Goal: Task Accomplishment & Management: Use online tool/utility

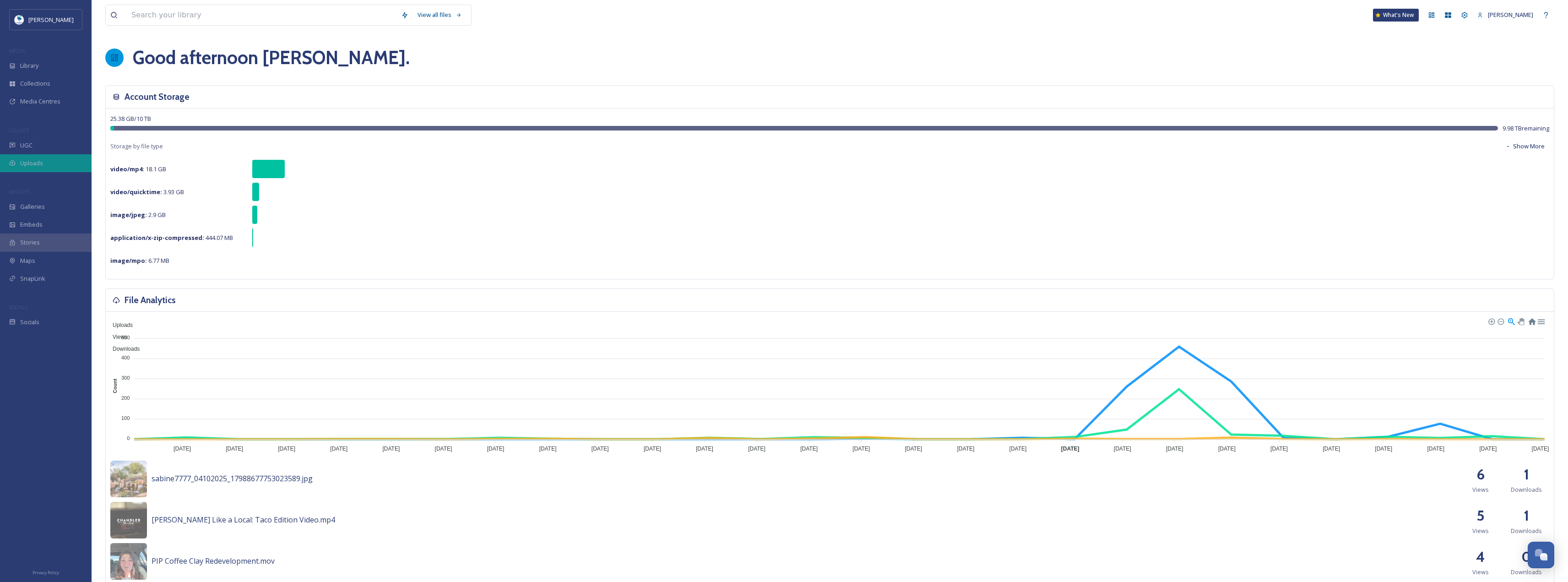
click at [26, 155] on div "Uploads" at bounding box center [46, 163] width 91 height 18
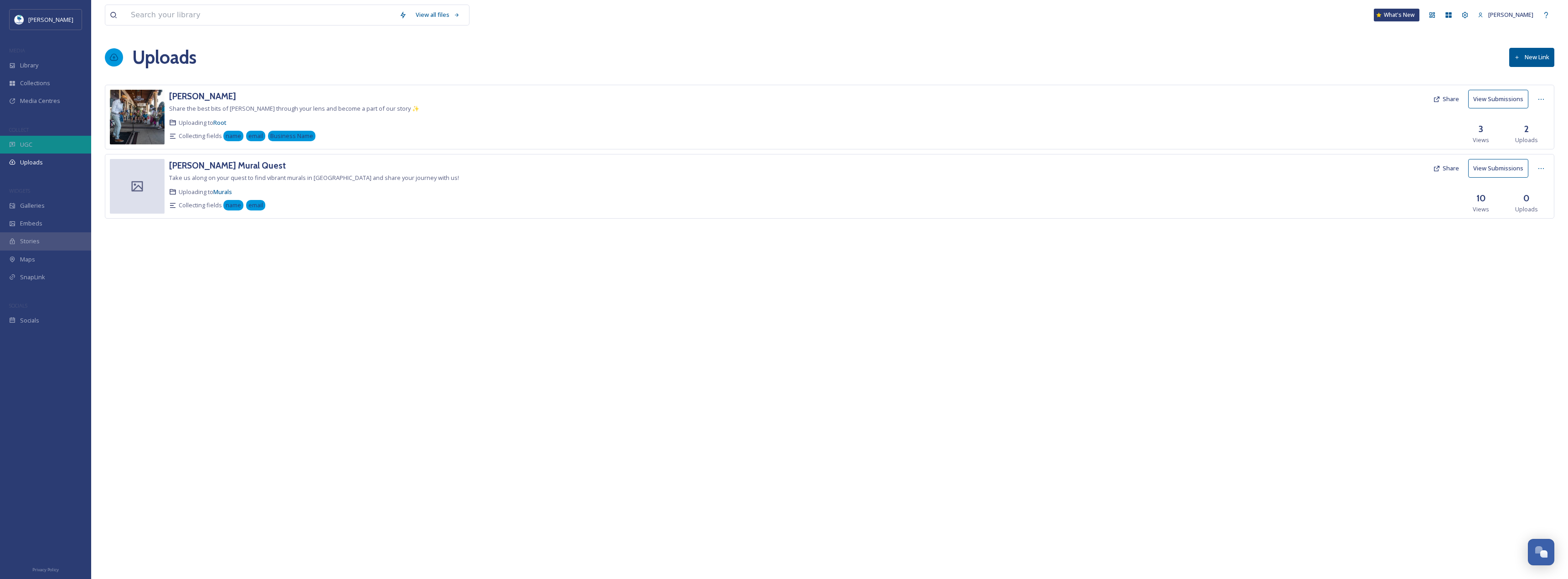
click at [48, 139] on div "UGC" at bounding box center [45, 144] width 91 height 18
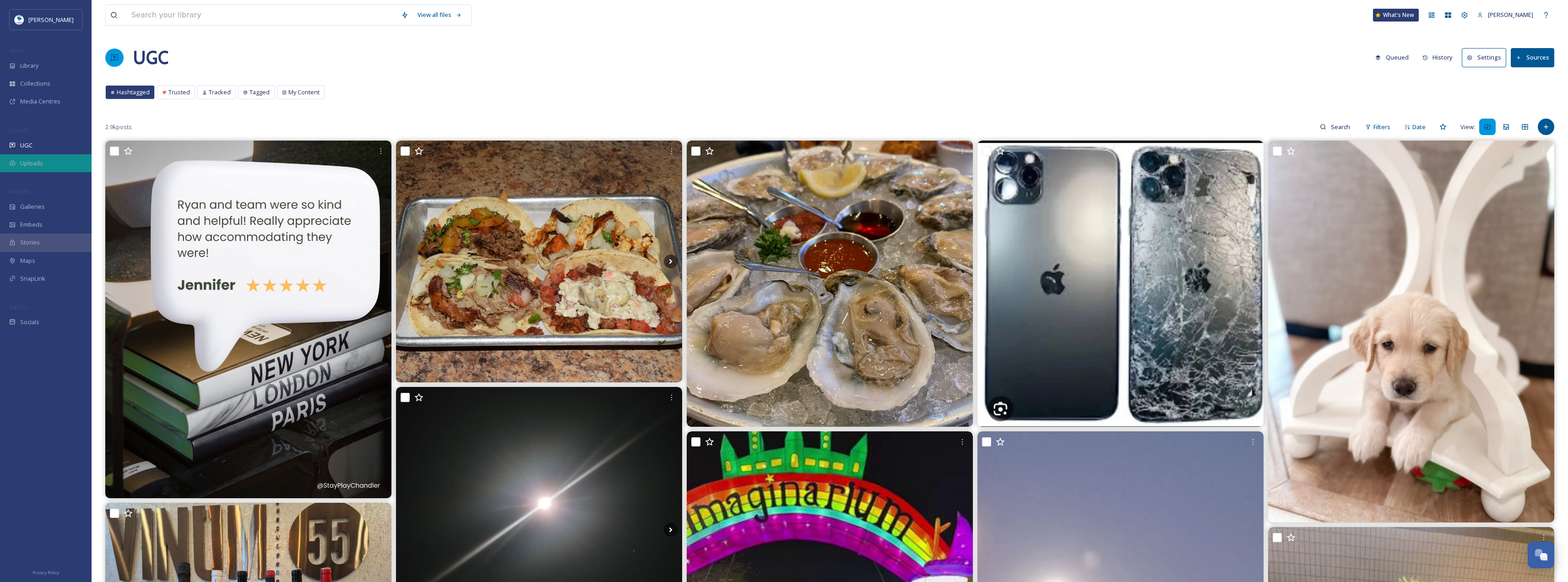
click at [63, 156] on div "Uploads" at bounding box center [46, 163] width 91 height 18
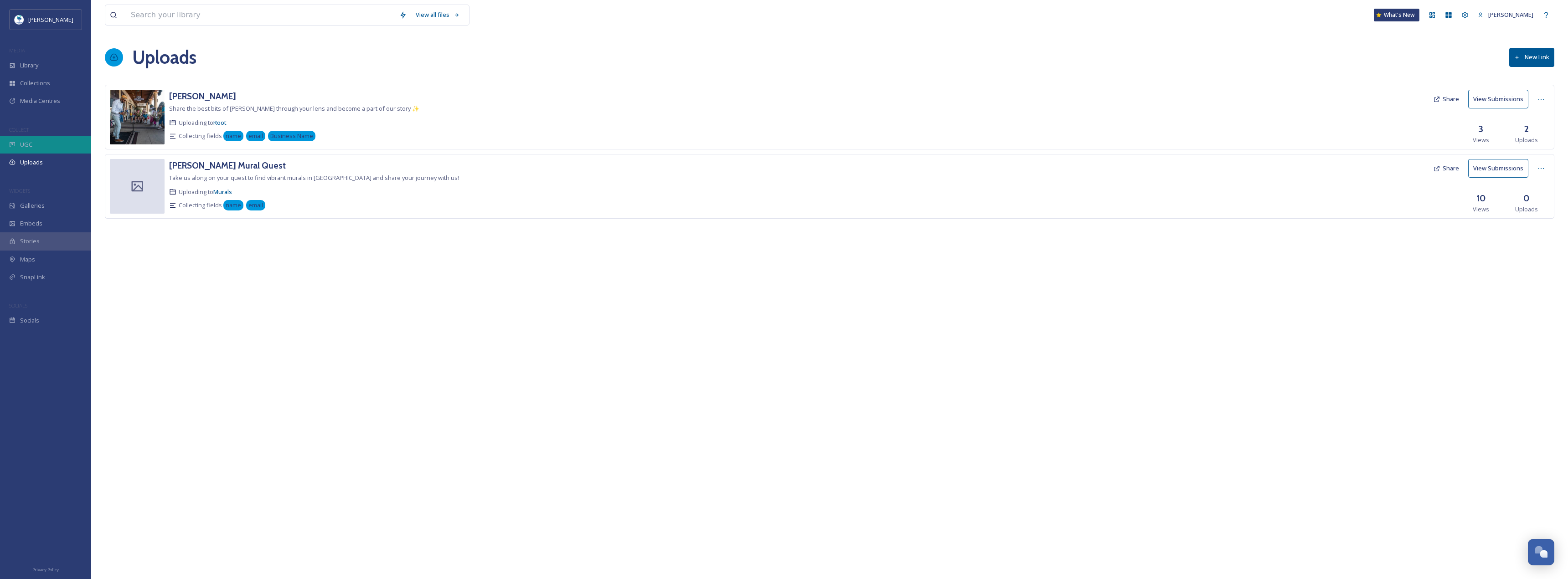
click at [59, 142] on div "UGC" at bounding box center [45, 144] width 91 height 18
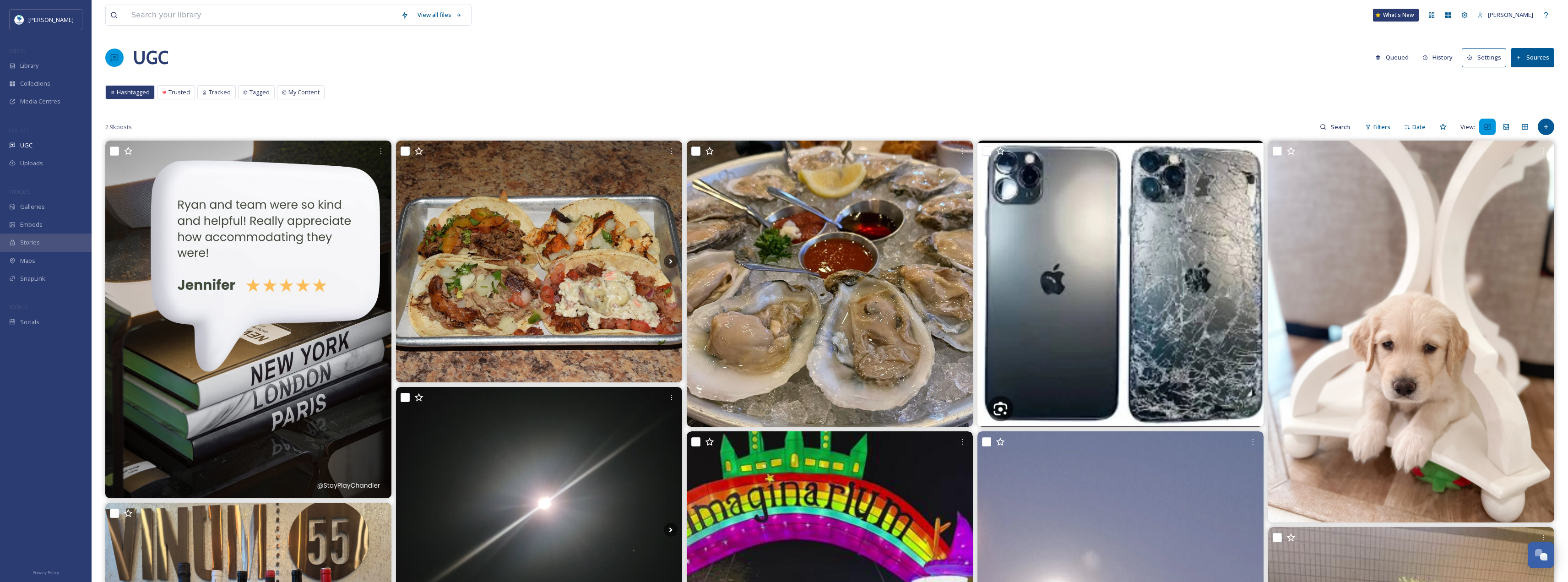
click at [1401, 56] on button "Queued" at bounding box center [1392, 58] width 43 height 18
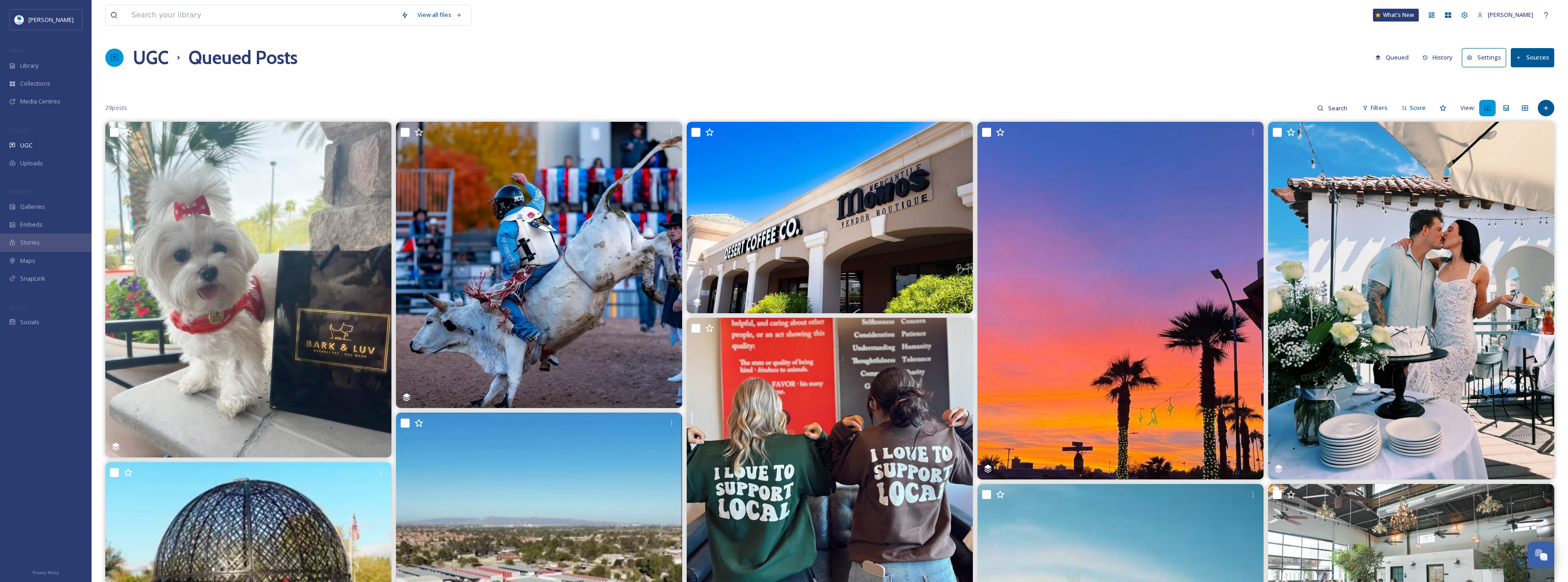
click at [1427, 56] on icon at bounding box center [1425, 58] width 5 height 5
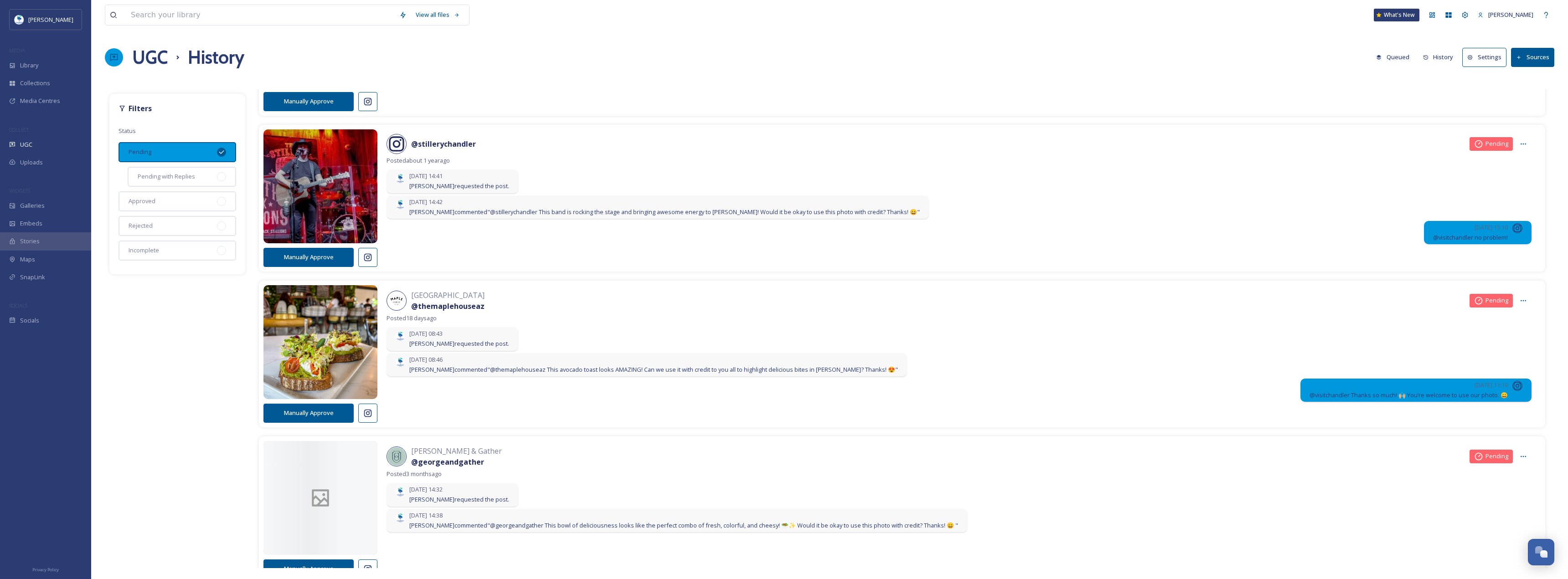
scroll to position [1549, 0]
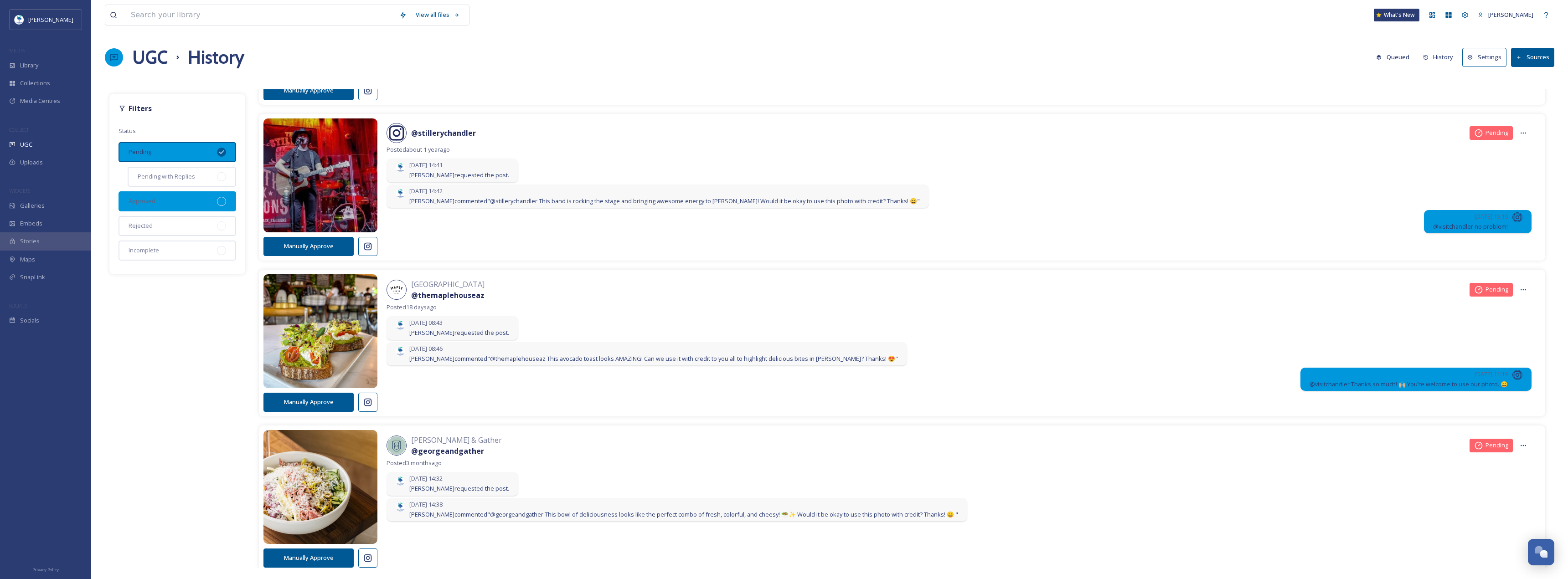
click at [229, 199] on div "Approved" at bounding box center [177, 201] width 118 height 20
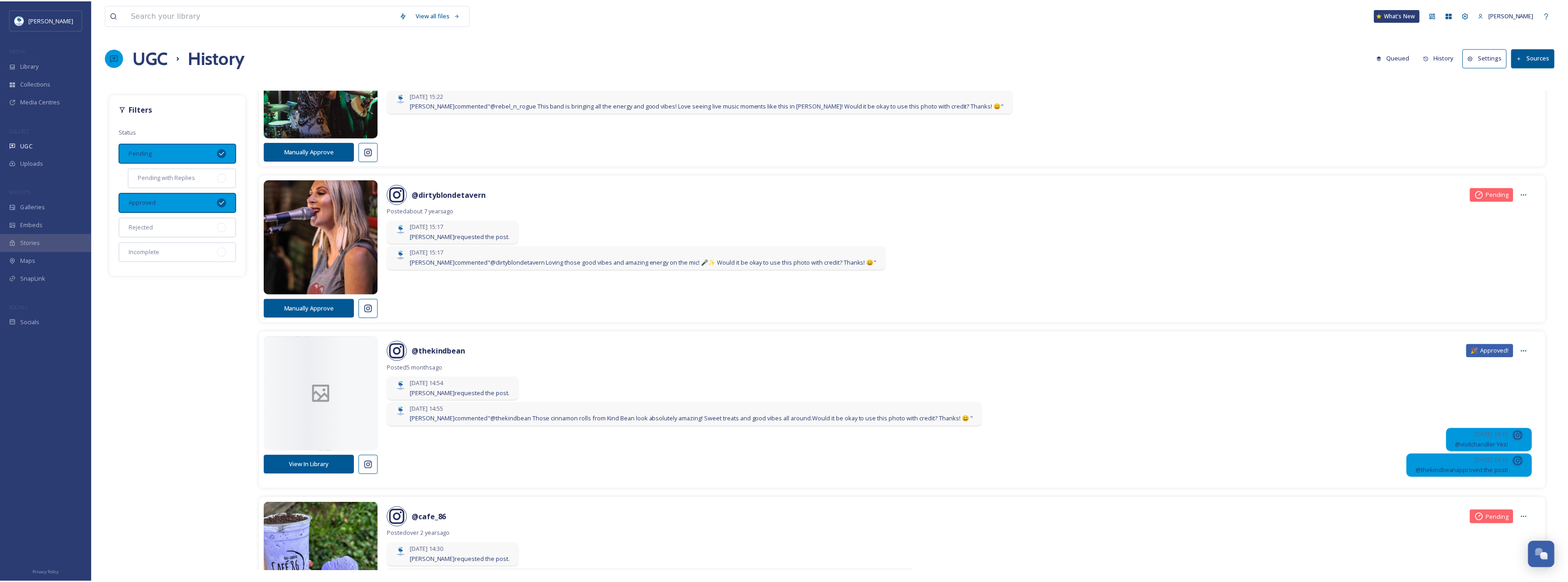
scroll to position [1008, 0]
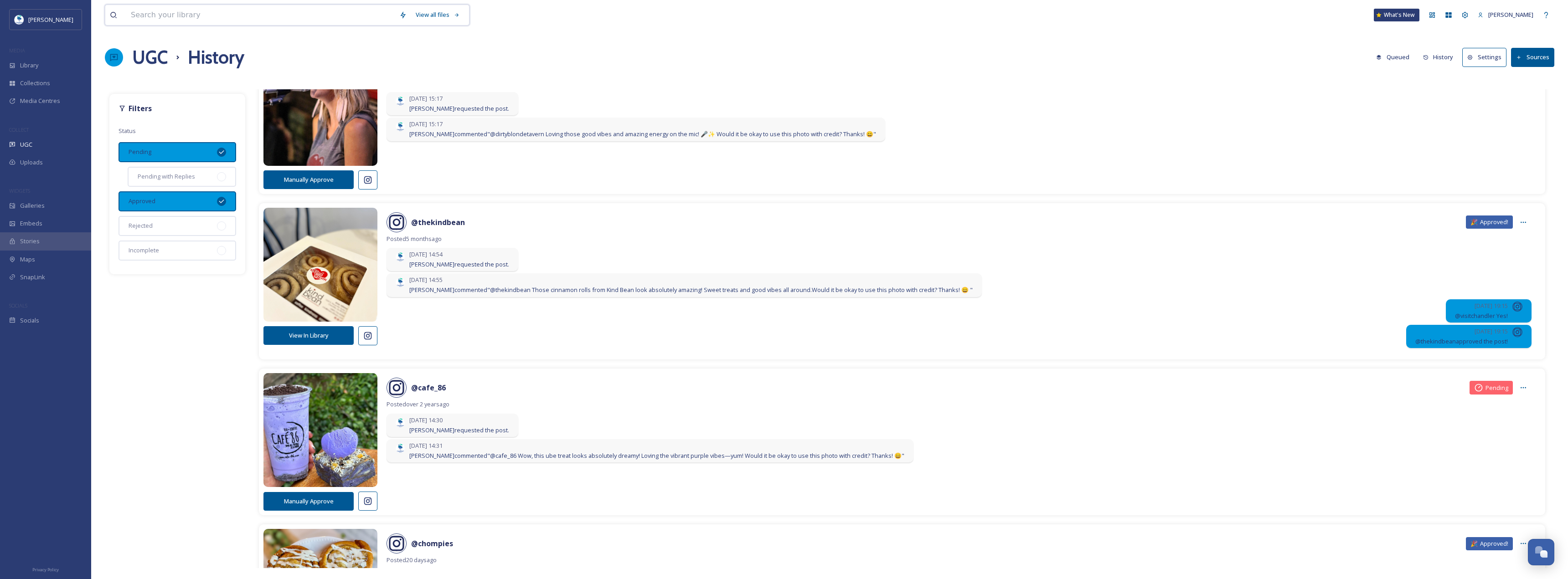
click at [212, 11] on input at bounding box center [260, 15] width 268 height 20
type input "[PERSON_NAME]"
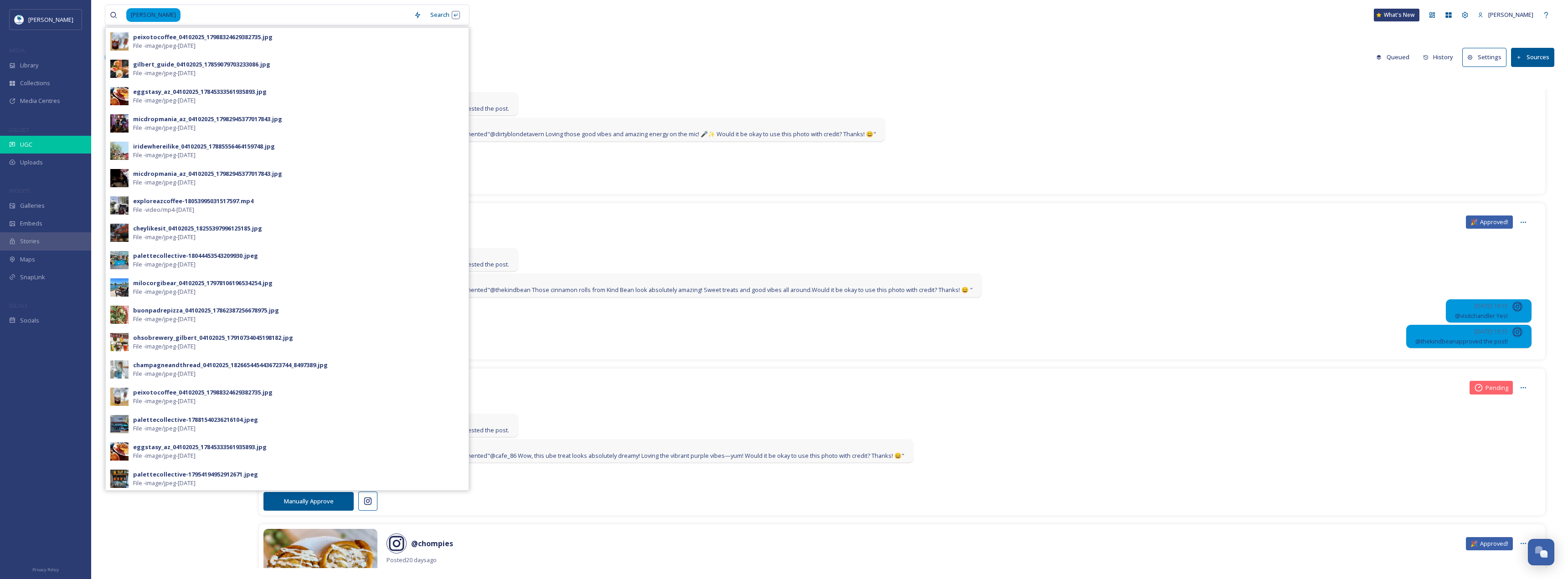
click at [54, 146] on div "UGC" at bounding box center [45, 144] width 91 height 18
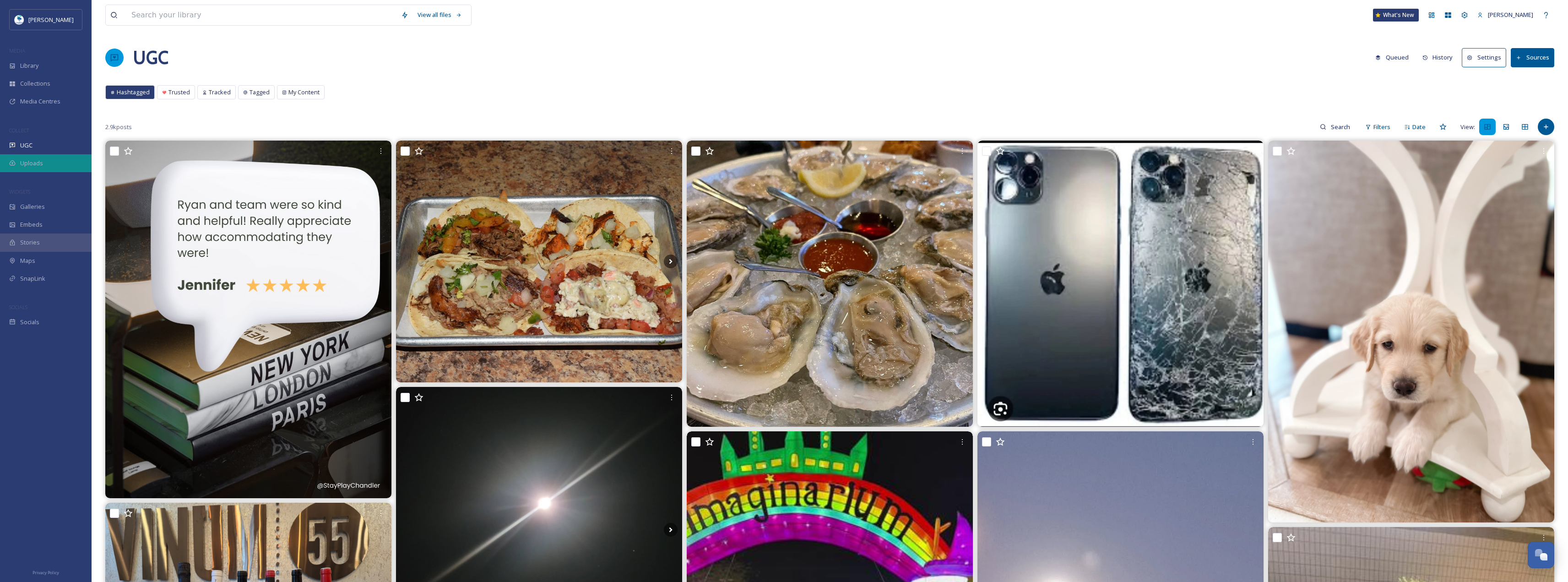
click at [56, 156] on div "Uploads" at bounding box center [46, 163] width 91 height 18
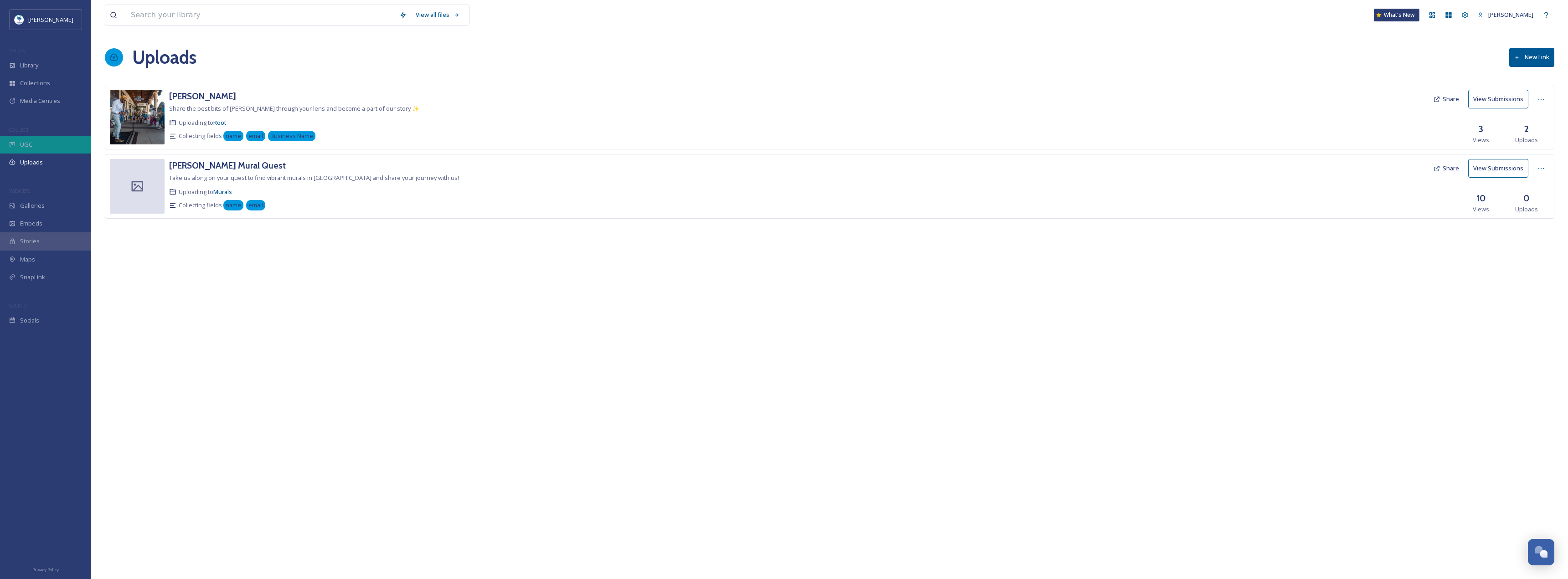
click at [55, 143] on div "UGC" at bounding box center [45, 144] width 91 height 18
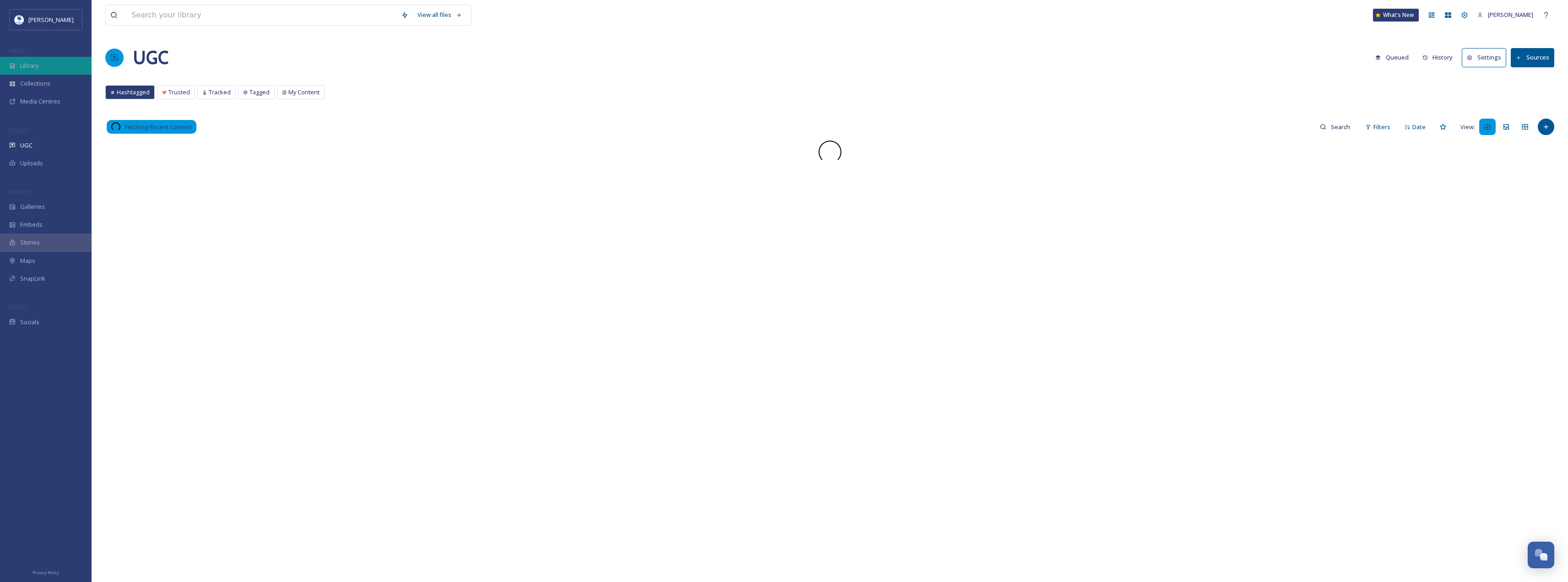
click at [45, 59] on div "Library" at bounding box center [46, 66] width 91 height 18
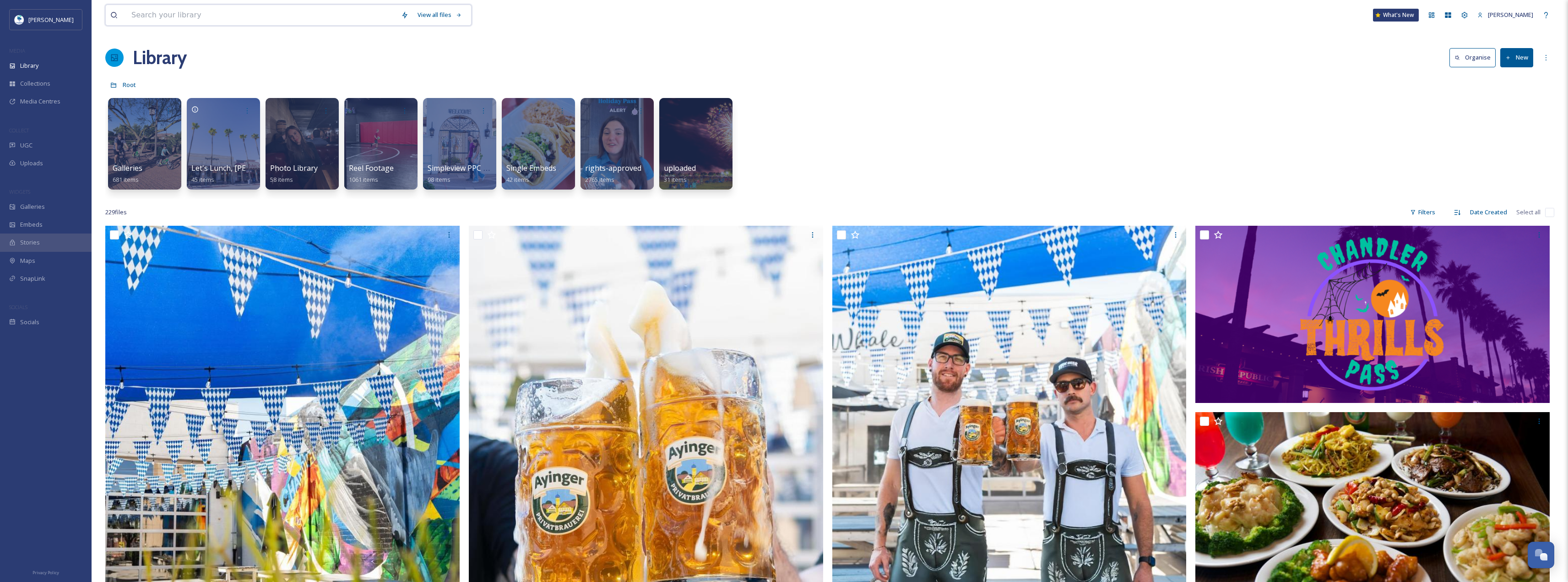
click at [161, 16] on input at bounding box center [261, 15] width 270 height 20
paste input "[URL][DOMAIN_NAME]"
drag, startPoint x: 333, startPoint y: 13, endPoint x: 20, endPoint y: -16, distance: 314.3
click at [183, 12] on input "[PERSON_NAME] cc" at bounding box center [274, 15] width 295 height 20
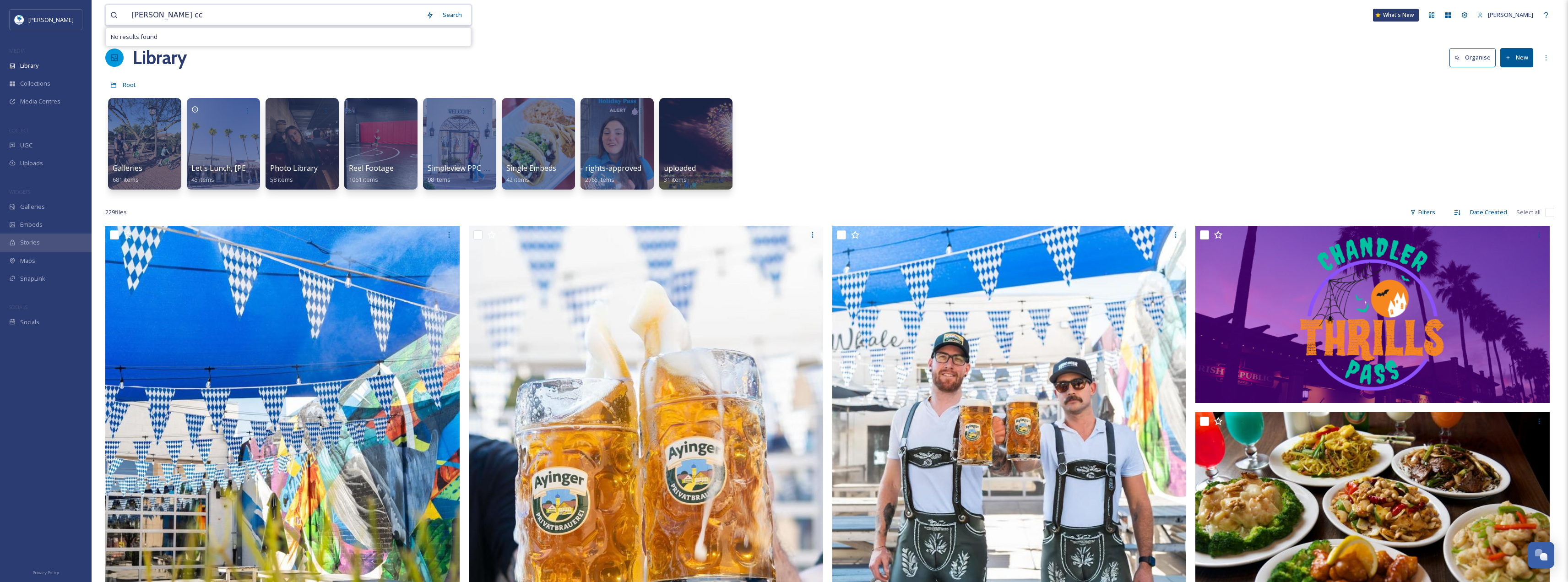
click at [186, 14] on input "[PERSON_NAME] cc" at bounding box center [274, 15] width 295 height 20
click at [185, 14] on input "[PERSON_NAME] cc" at bounding box center [274, 15] width 295 height 20
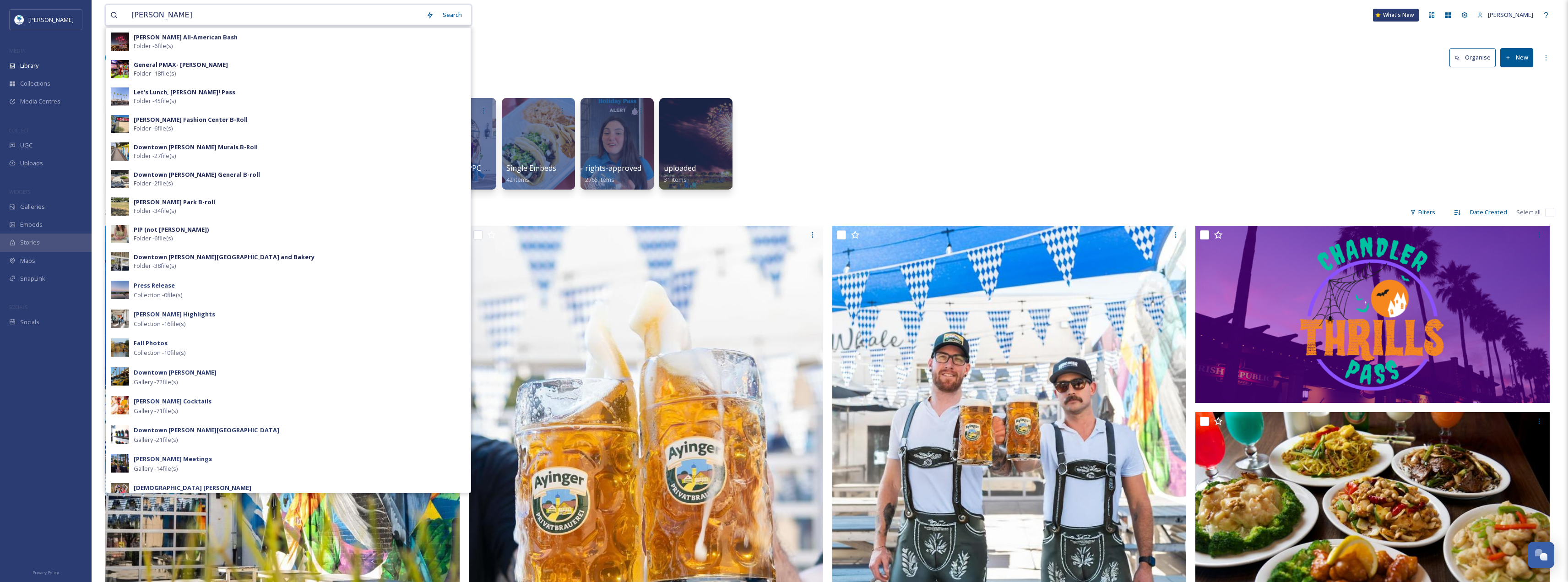
click at [161, 19] on input "[PERSON_NAME]" at bounding box center [274, 15] width 295 height 20
type input "chandlergilbertcc"
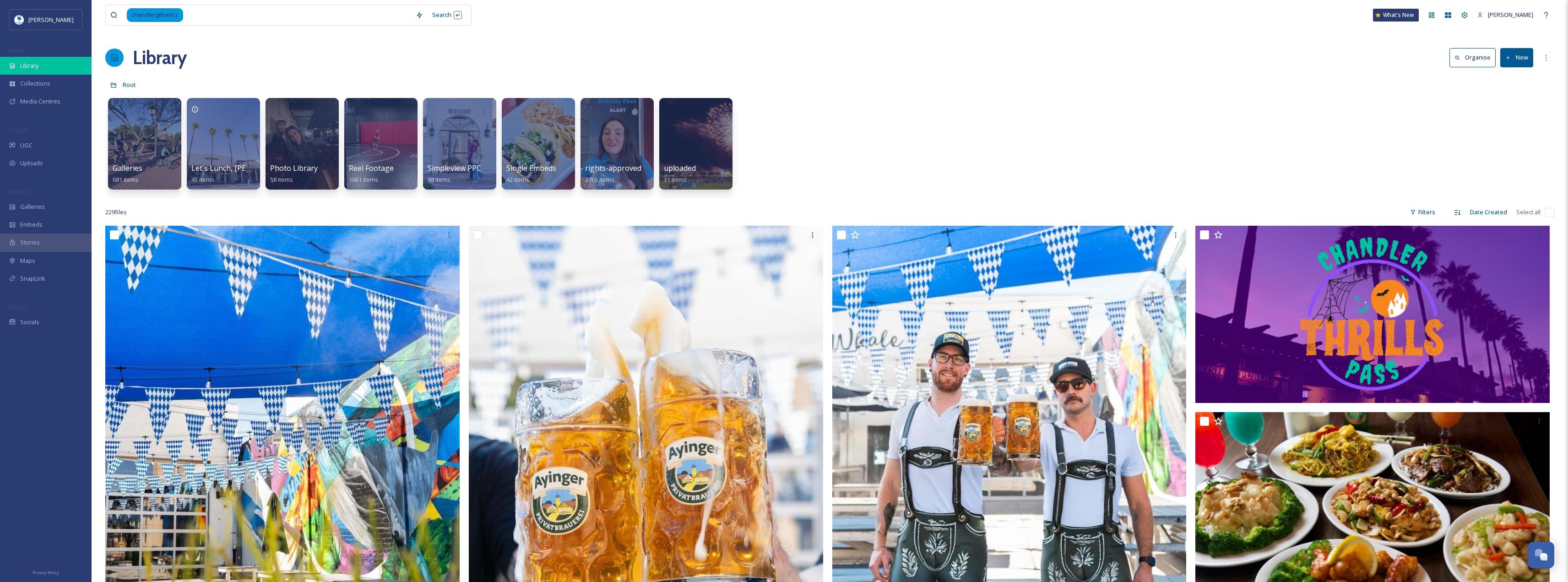
click at [41, 64] on div "Library" at bounding box center [46, 66] width 91 height 18
click at [368, 141] on div at bounding box center [380, 143] width 74 height 93
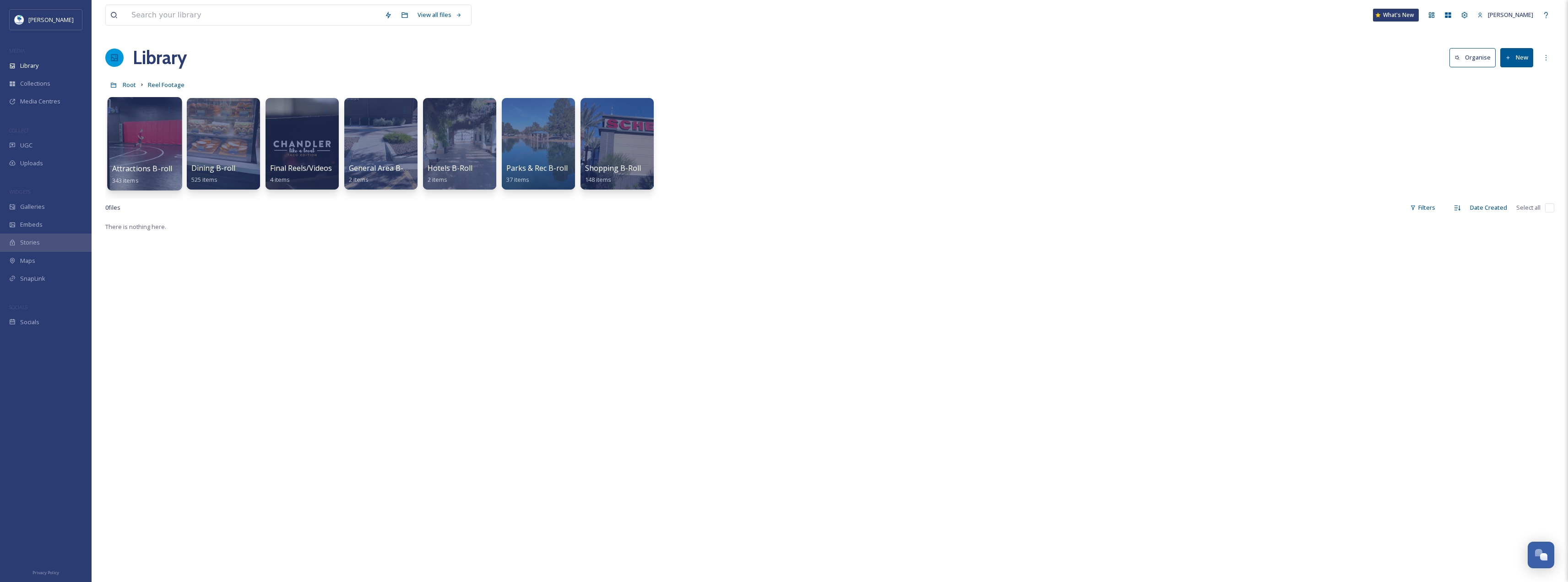
click at [146, 148] on div at bounding box center [144, 143] width 74 height 93
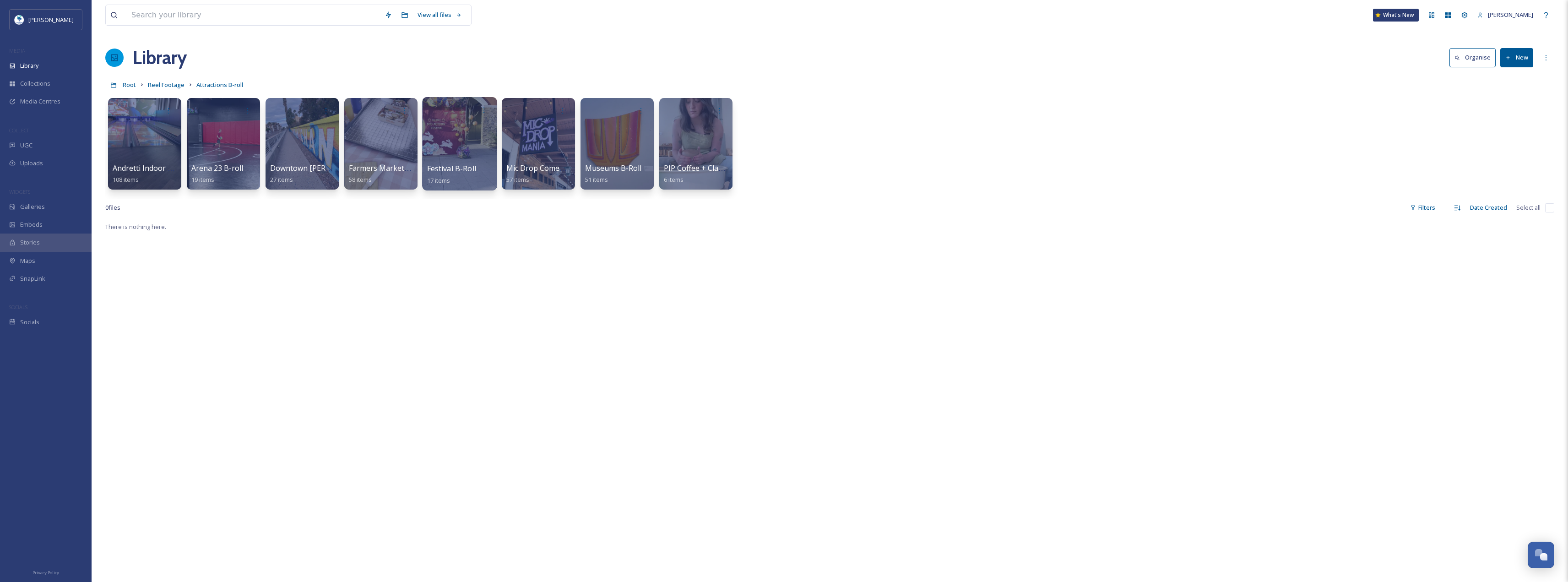
click at [467, 137] on div at bounding box center [459, 143] width 74 height 93
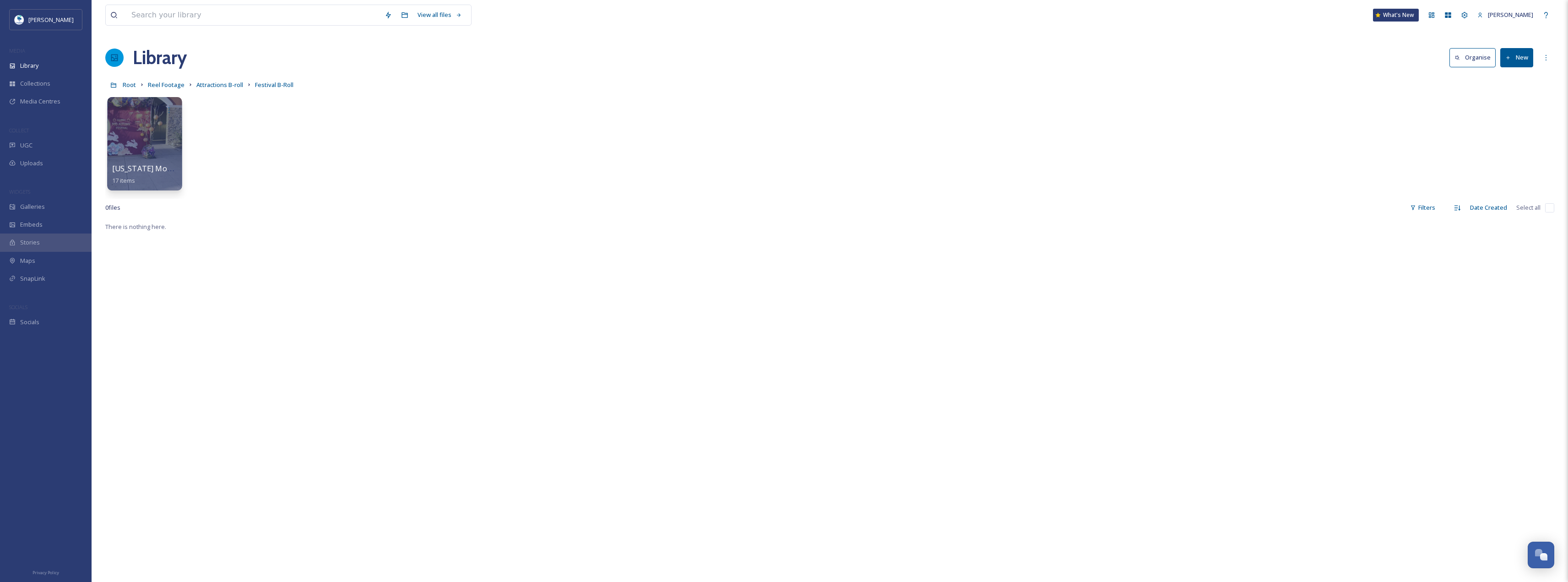
click at [151, 147] on div at bounding box center [144, 143] width 74 height 93
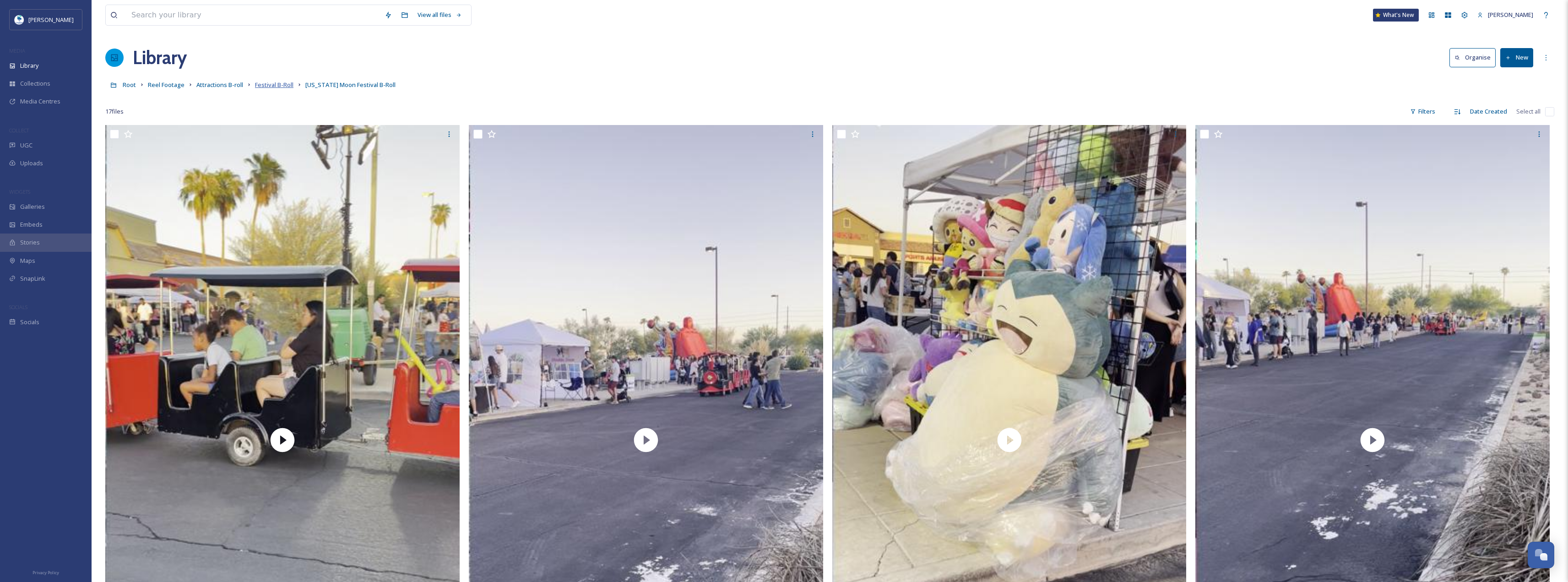
click at [267, 88] on span "Festival B-Roll" at bounding box center [274, 84] width 38 height 8
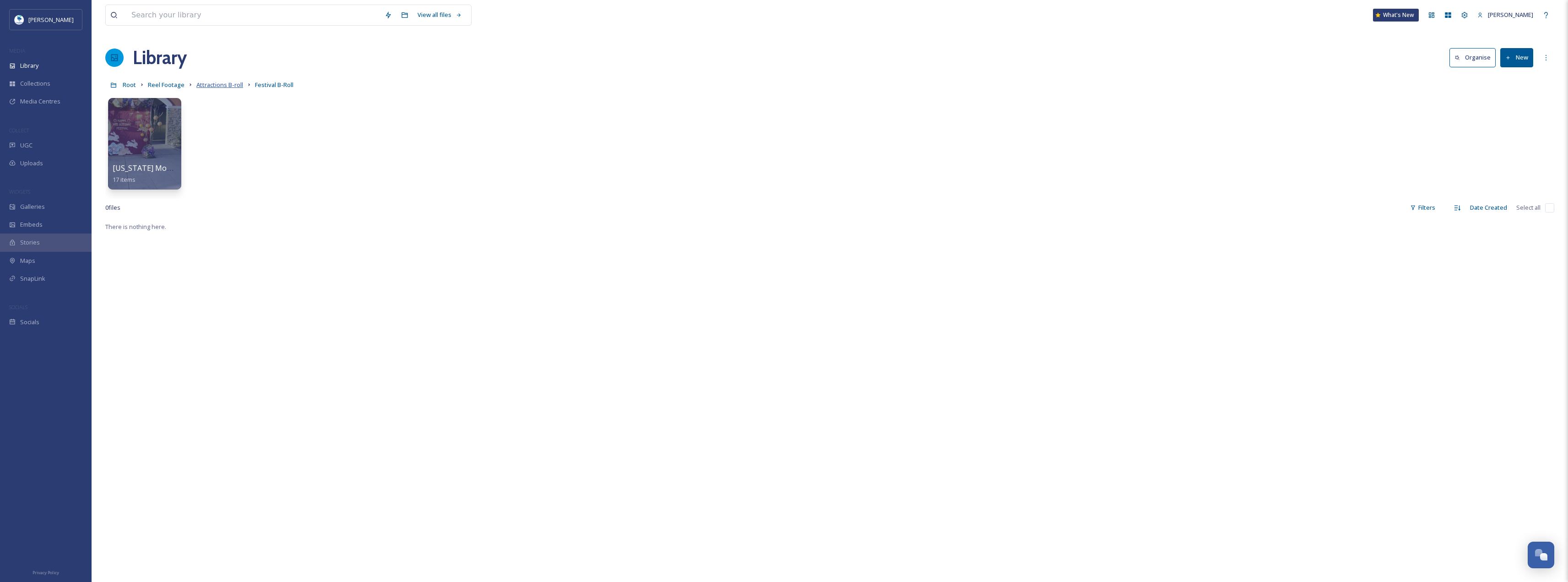
click at [221, 81] on span "Attractions B-roll" at bounding box center [220, 84] width 47 height 8
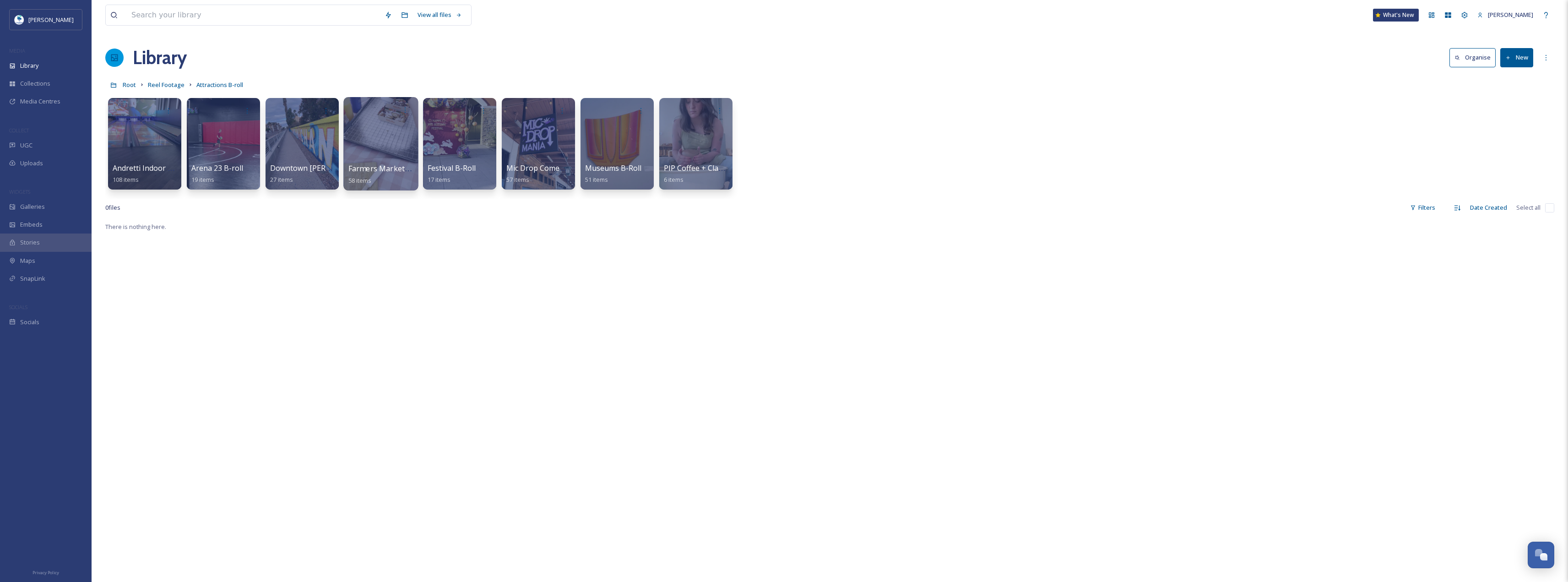
click at [395, 149] on div at bounding box center [380, 143] width 74 height 93
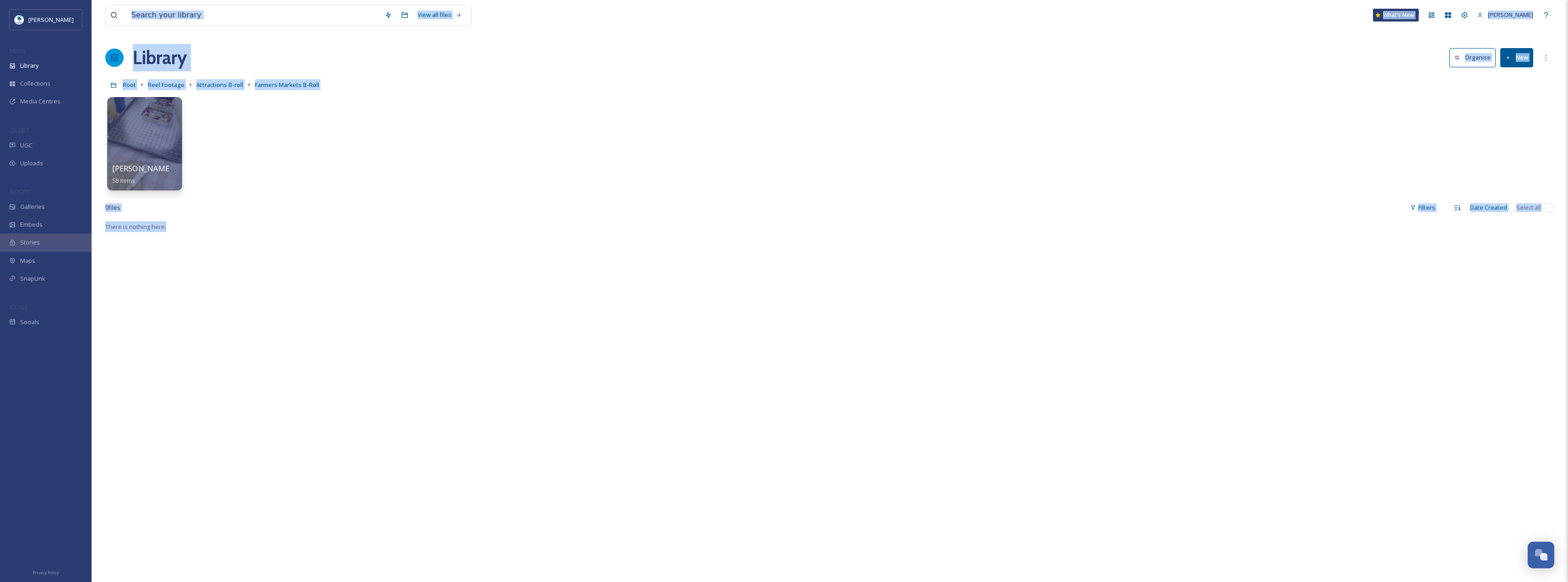
click at [156, 156] on div at bounding box center [144, 143] width 74 height 93
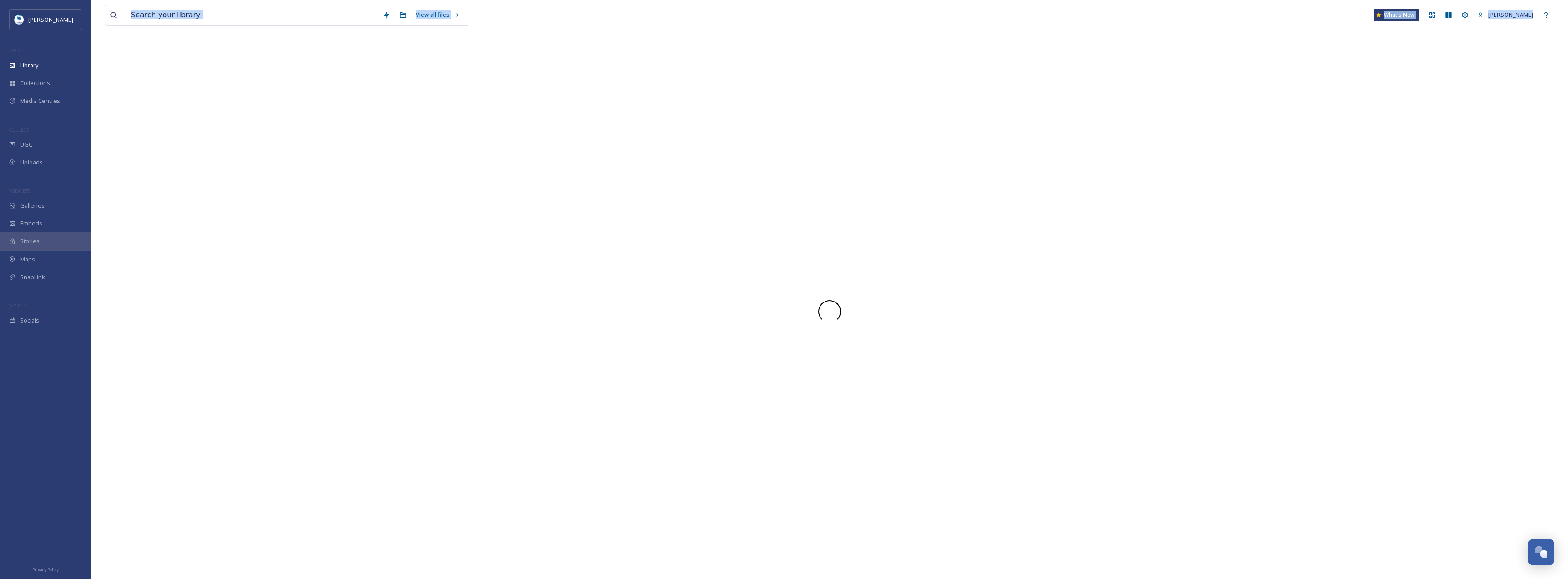
click at [155, 156] on div at bounding box center [829, 311] width 1449 height 535
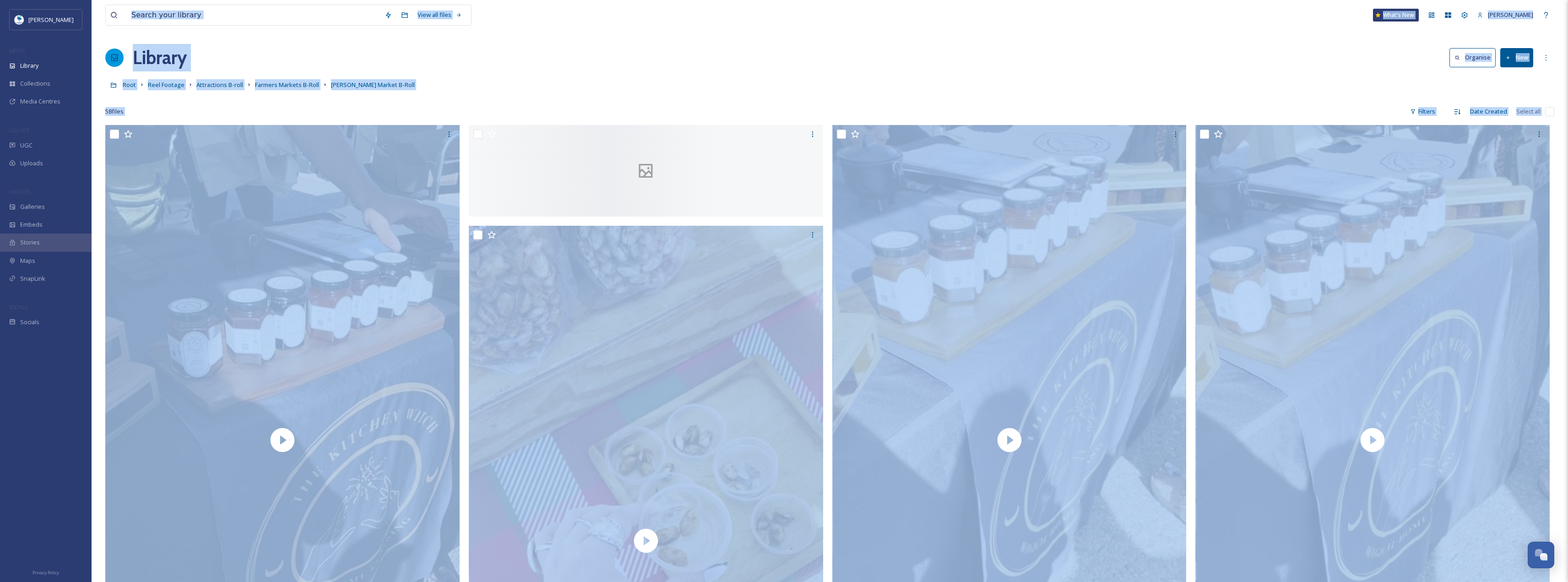
click at [673, 49] on div "Library Organise New" at bounding box center [829, 58] width 1449 height 28
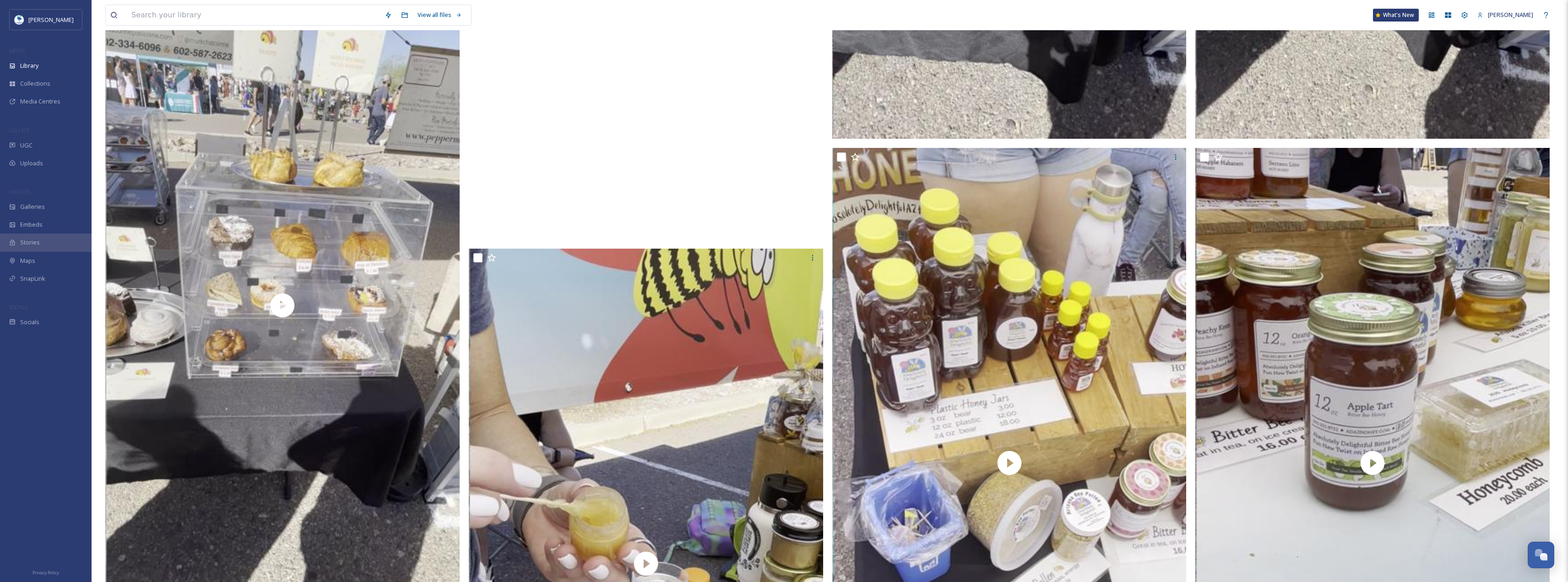
scroll to position [4489, 0]
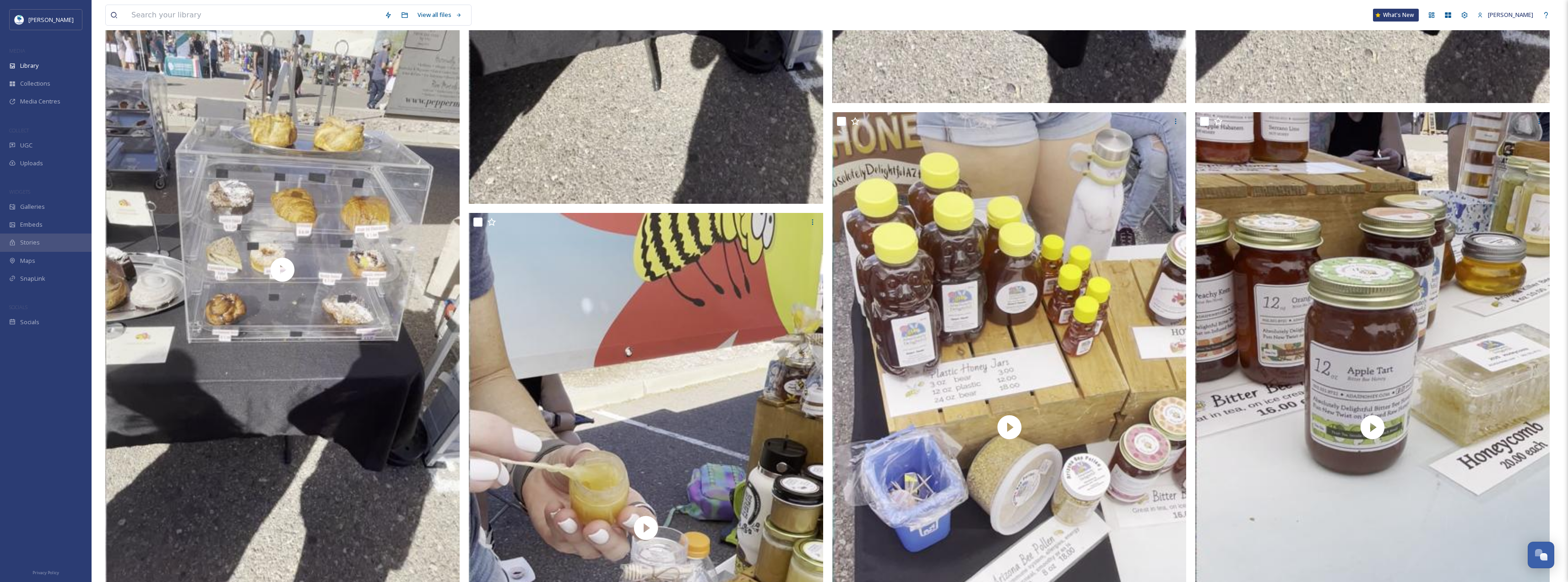
click at [30, 243] on span "Stories" at bounding box center [29, 243] width 19 height 9
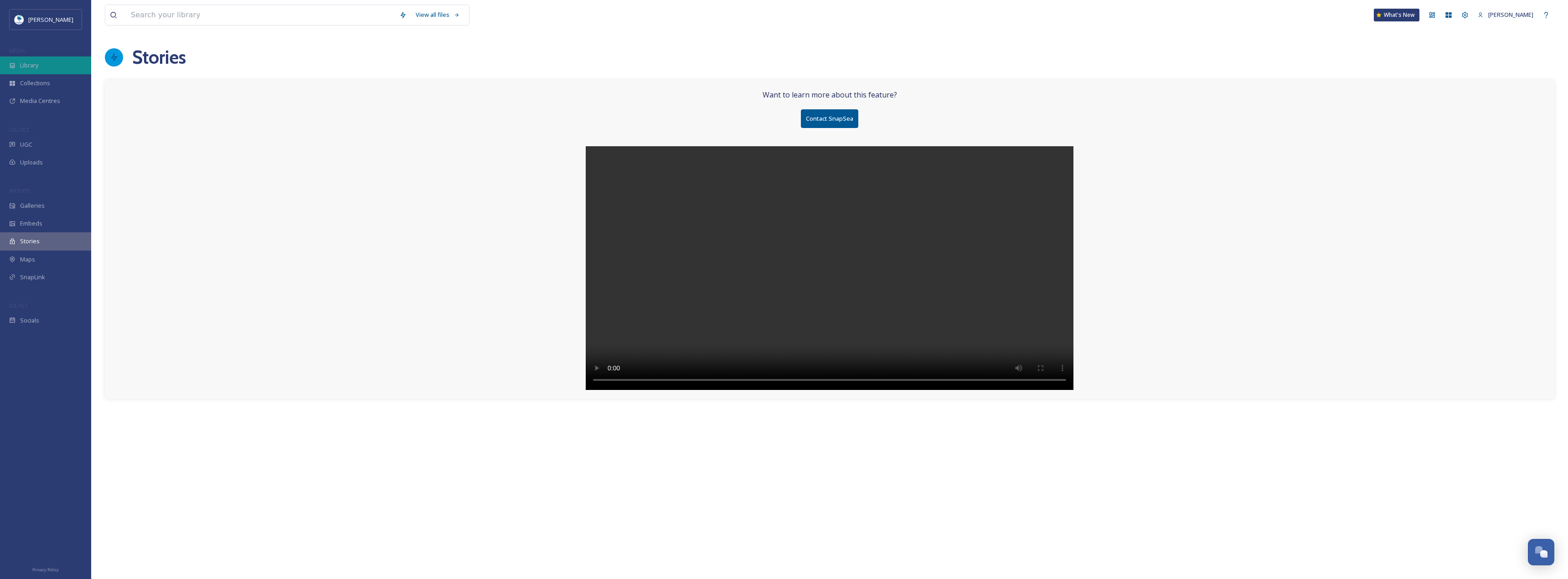
click at [28, 57] on div "Library" at bounding box center [45, 65] width 91 height 18
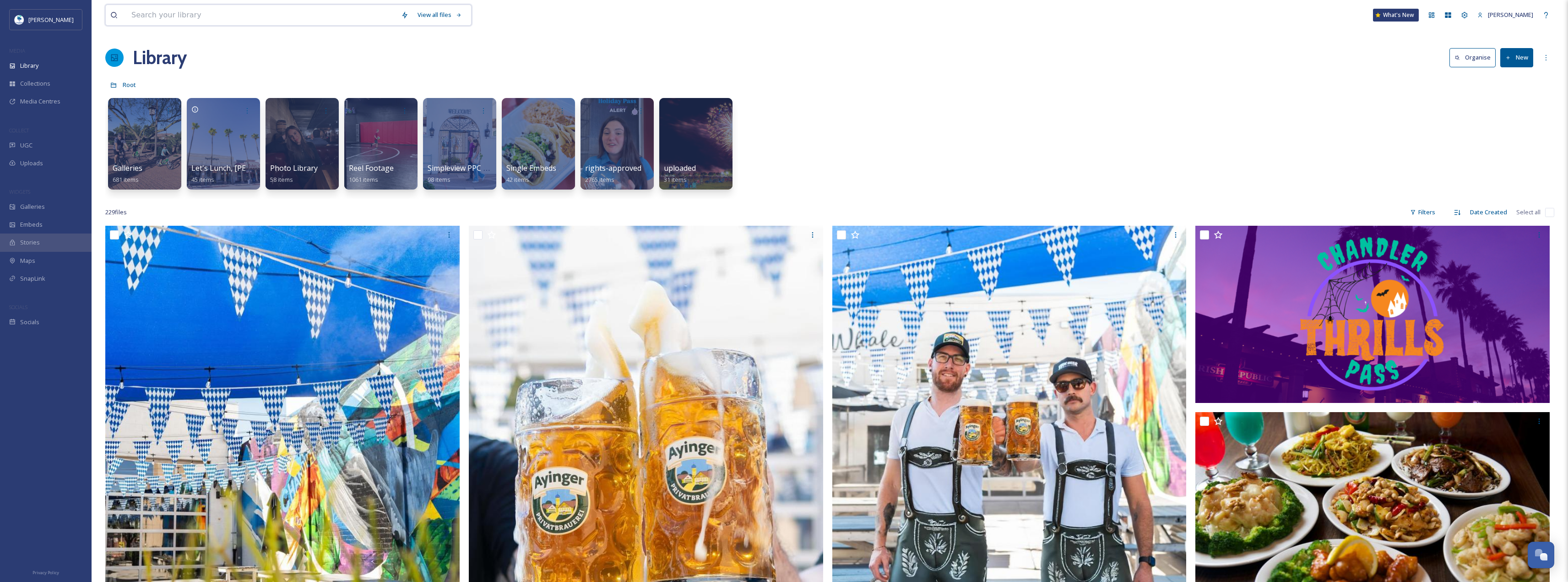
click at [177, 16] on input at bounding box center [261, 15] width 270 height 20
click at [42, 150] on div "UGC" at bounding box center [46, 145] width 91 height 18
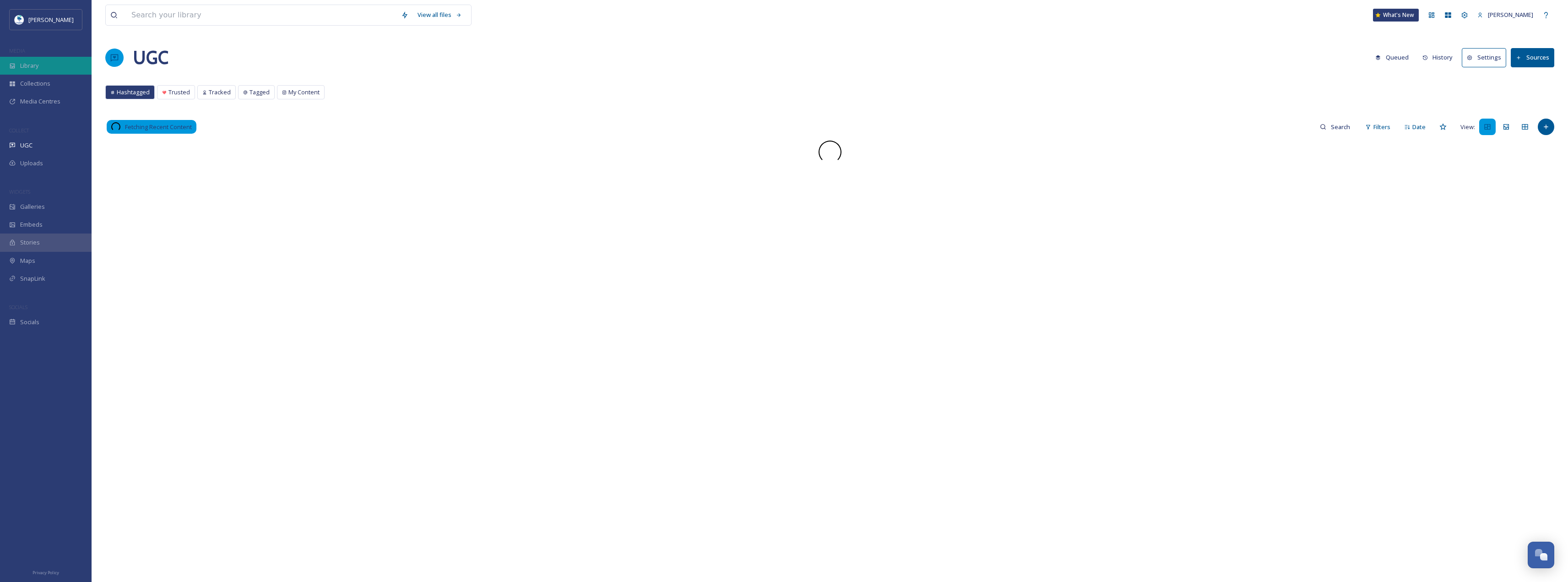
click at [53, 63] on div "Library" at bounding box center [46, 66] width 91 height 18
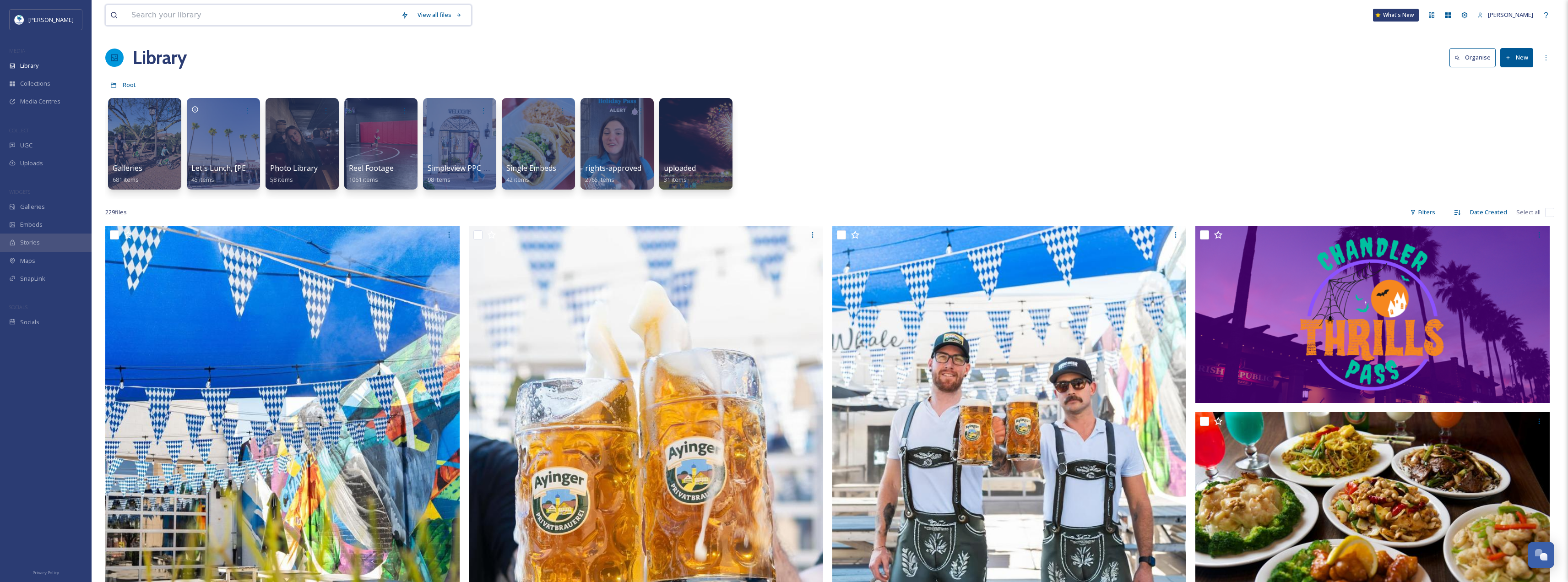
click at [218, 9] on input at bounding box center [261, 15] width 270 height 20
paste input "chandlergilbertcc's profile picture chandlergilbertcc"
drag, startPoint x: 321, startPoint y: 15, endPoint x: 191, endPoint y: 16, distance: 130.0
click at [191, 16] on input "chandlergilbertcc's profile picture chandlergilbertcc" at bounding box center [274, 15] width 295 height 20
type input "chandlergilbertcc"
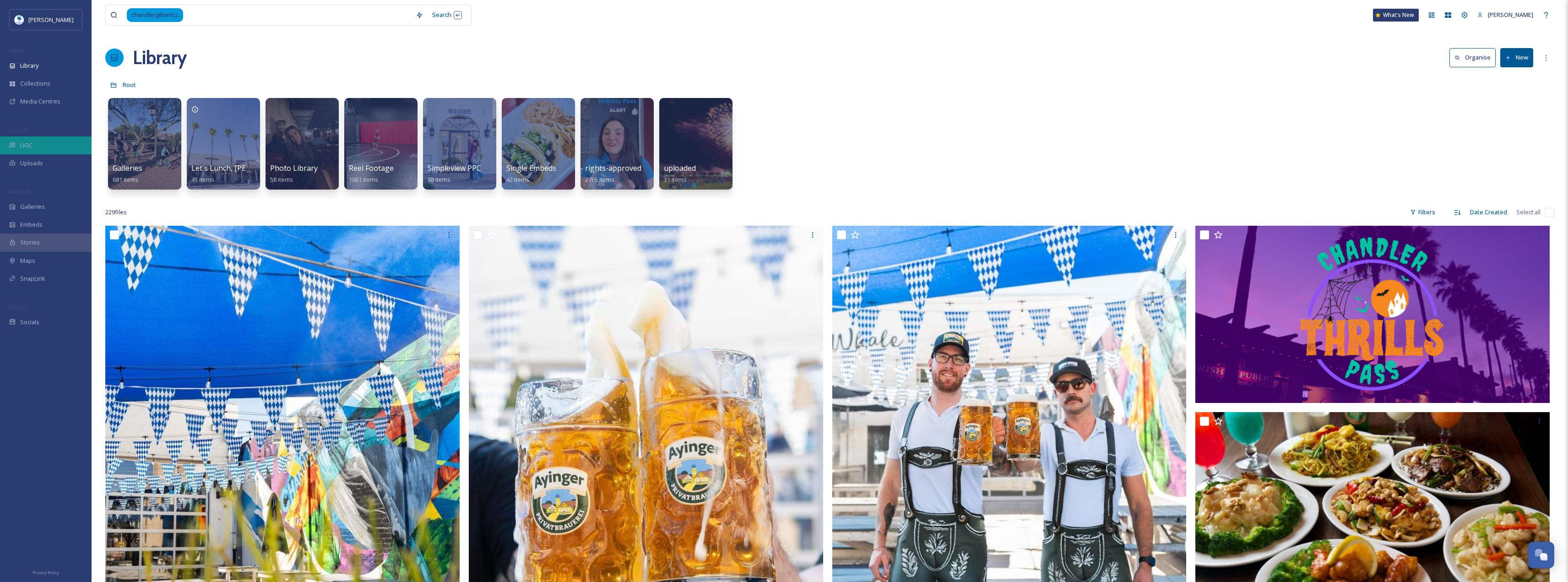
click at [46, 145] on div "UGC" at bounding box center [46, 145] width 91 height 18
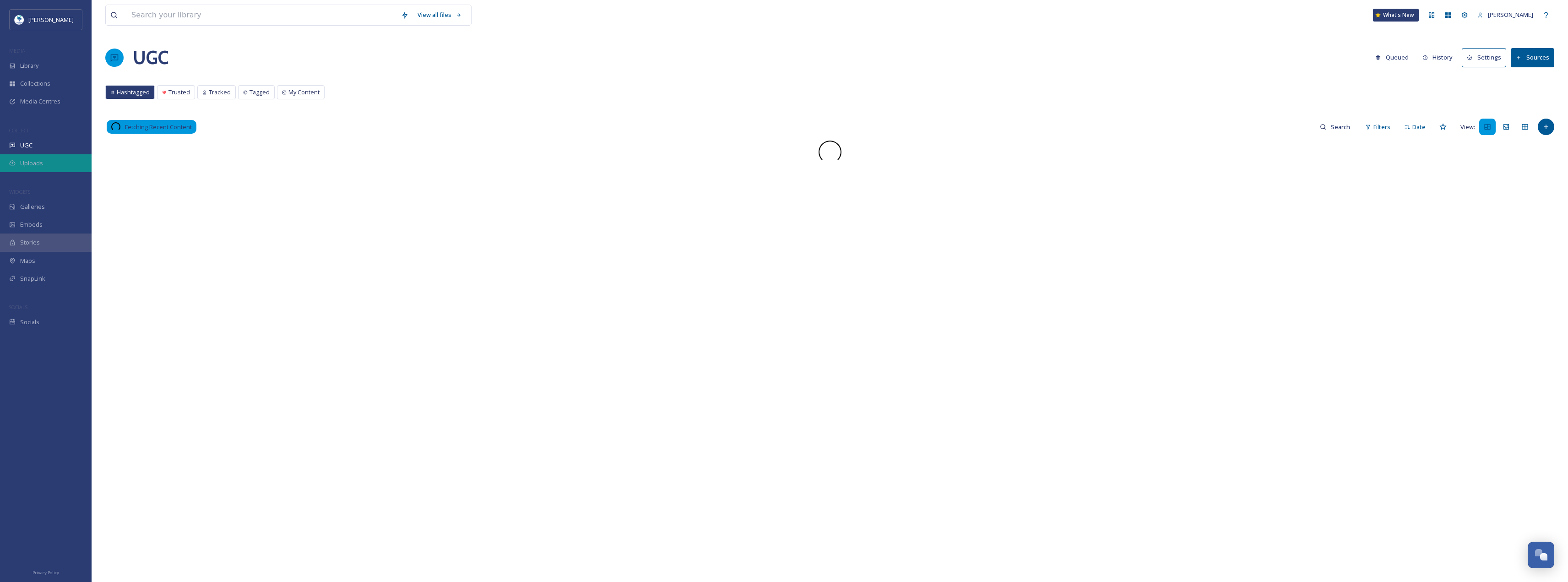
click at [46, 158] on div "Uploads" at bounding box center [46, 163] width 91 height 18
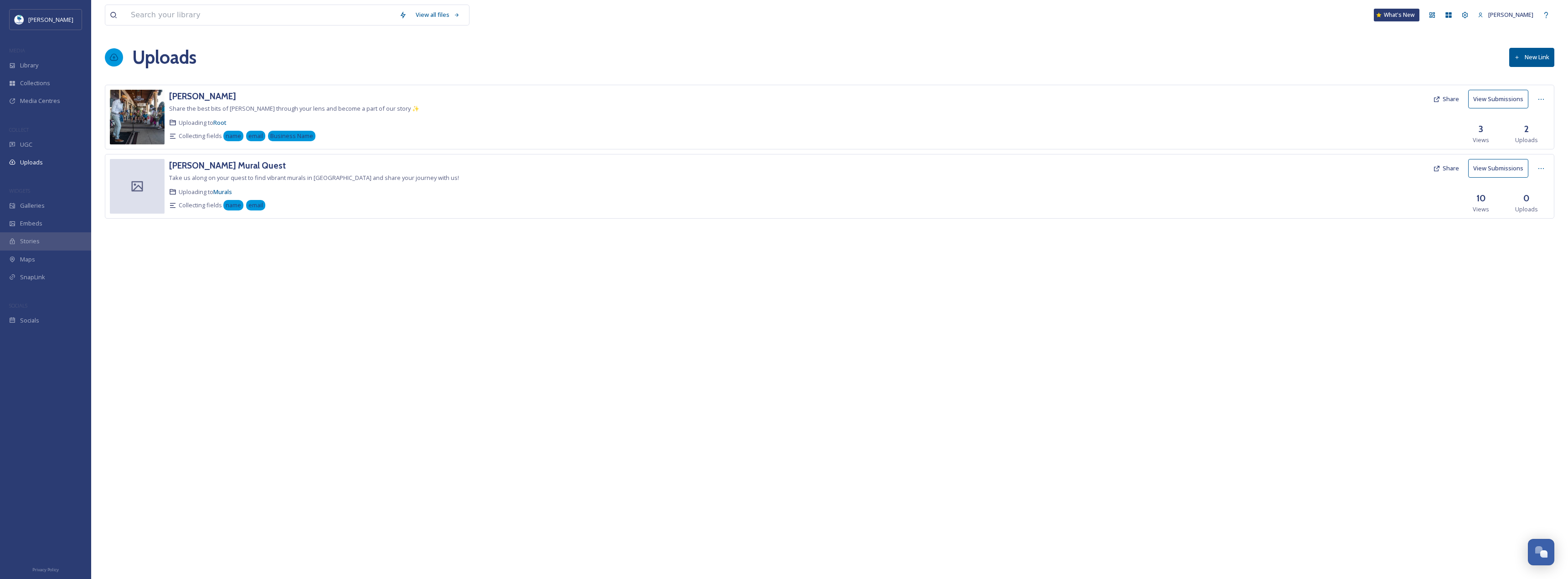
click at [57, 134] on div "COLLECT" at bounding box center [45, 129] width 91 height 12
click at [52, 139] on div "UGC" at bounding box center [45, 144] width 91 height 18
